Goal: Transaction & Acquisition: Purchase product/service

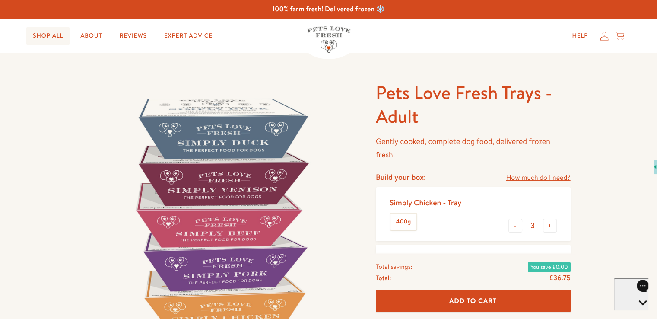
click at [40, 37] on link "Shop All" at bounding box center [48, 35] width 44 height 17
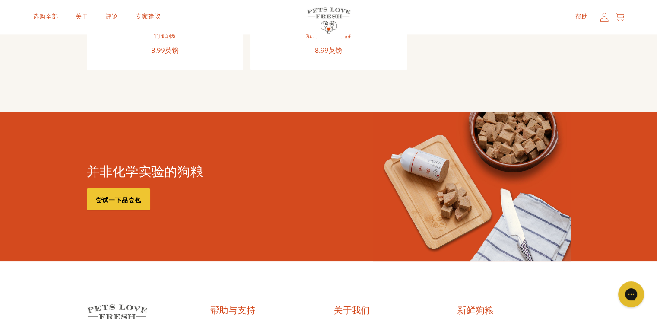
scroll to position [1253, 0]
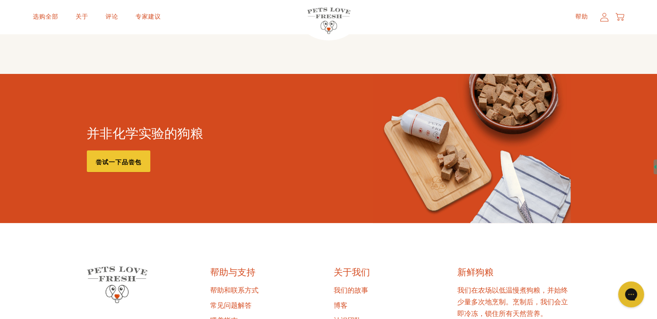
click at [96, 163] on font "尝试一下品尝包" at bounding box center [119, 162] width 46 height 9
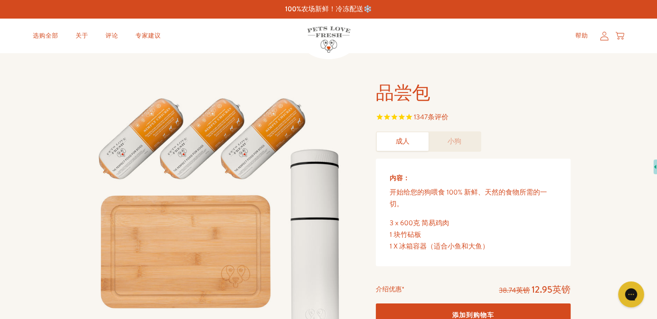
click at [446, 138] on link "小狗" at bounding box center [455, 141] width 52 height 19
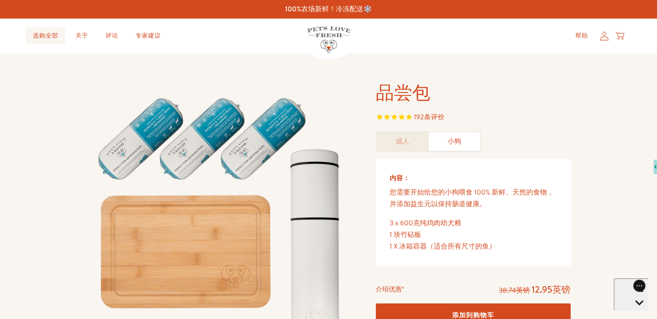
click at [41, 35] on font "选购全部" at bounding box center [45, 35] width 25 height 9
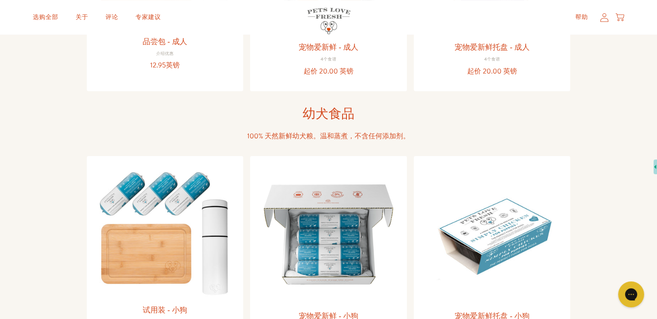
scroll to position [346, 0]
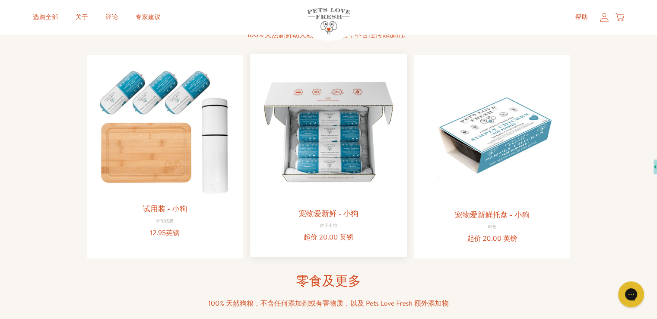
click at [339, 98] on img at bounding box center [328, 131] width 143 height 143
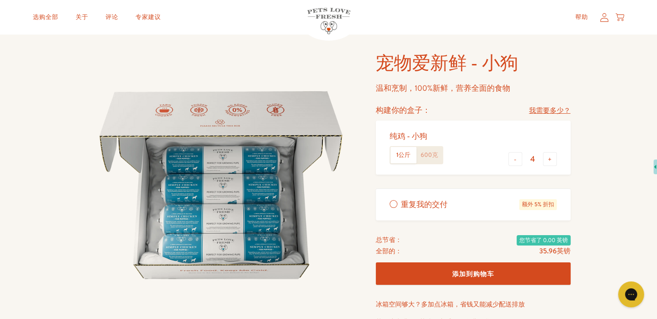
scroll to position [43, 0]
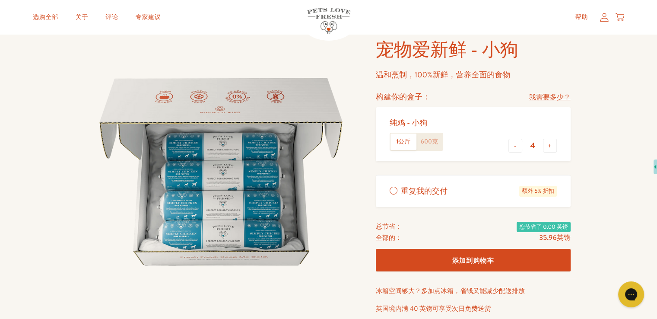
click at [438, 140] on font "600克" at bounding box center [429, 141] width 17 height 9
click at [0, 0] on input "600克" at bounding box center [0, 0] width 0 height 0
click at [518, 143] on button "-" at bounding box center [516, 146] width 14 height 14
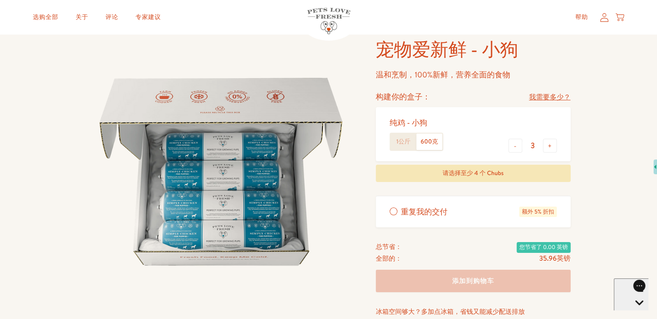
click at [431, 143] on font "600克" at bounding box center [429, 141] width 17 height 9
click at [0, 0] on input "600克" at bounding box center [0, 0] width 0 height 0
click at [548, 144] on font "+" at bounding box center [550, 146] width 4 height 10
type input "4"
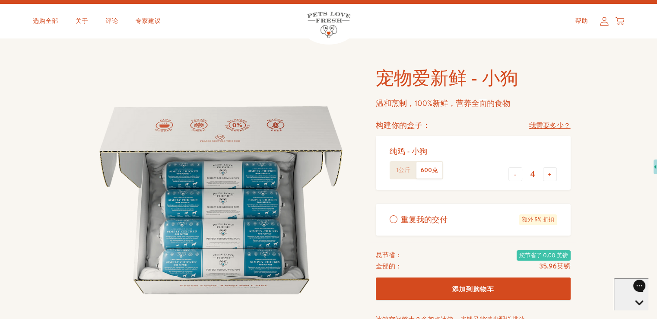
scroll to position [0, 0]
